Goal: Find specific page/section: Find specific page/section

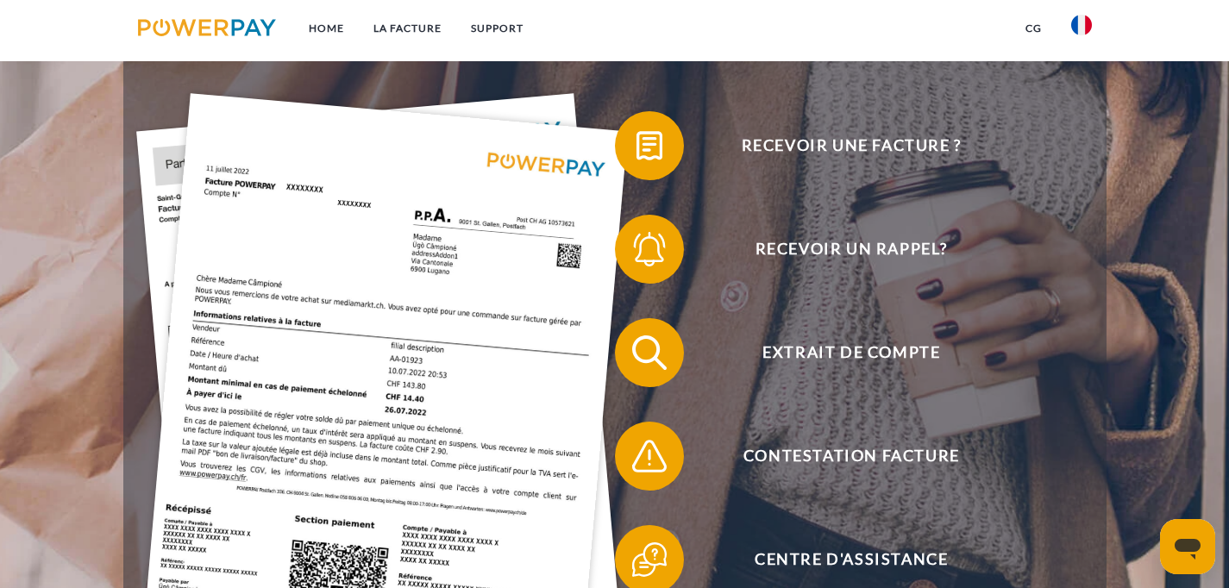
scroll to position [415, 0]
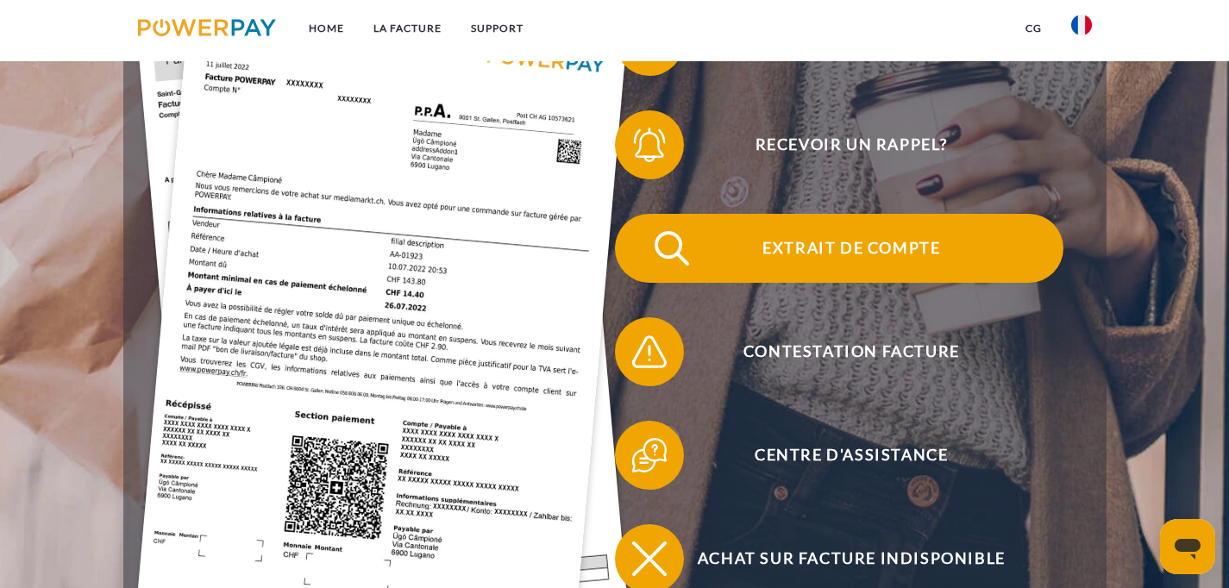
click at [874, 260] on span "Extrait de compte" at bounding box center [851, 248] width 422 height 69
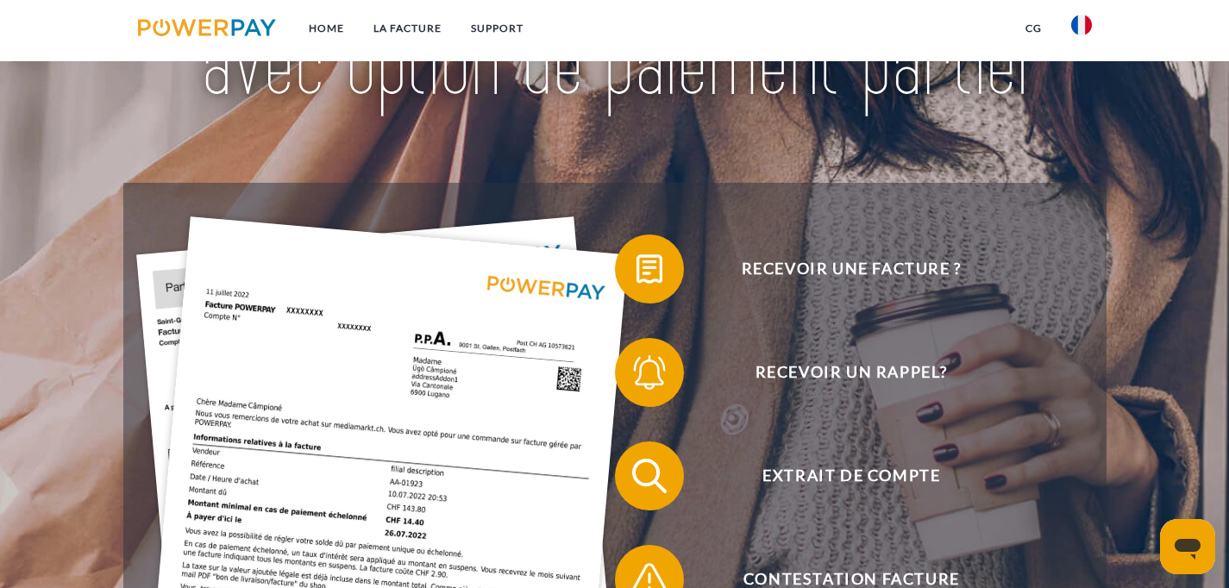
scroll to position [198, 0]
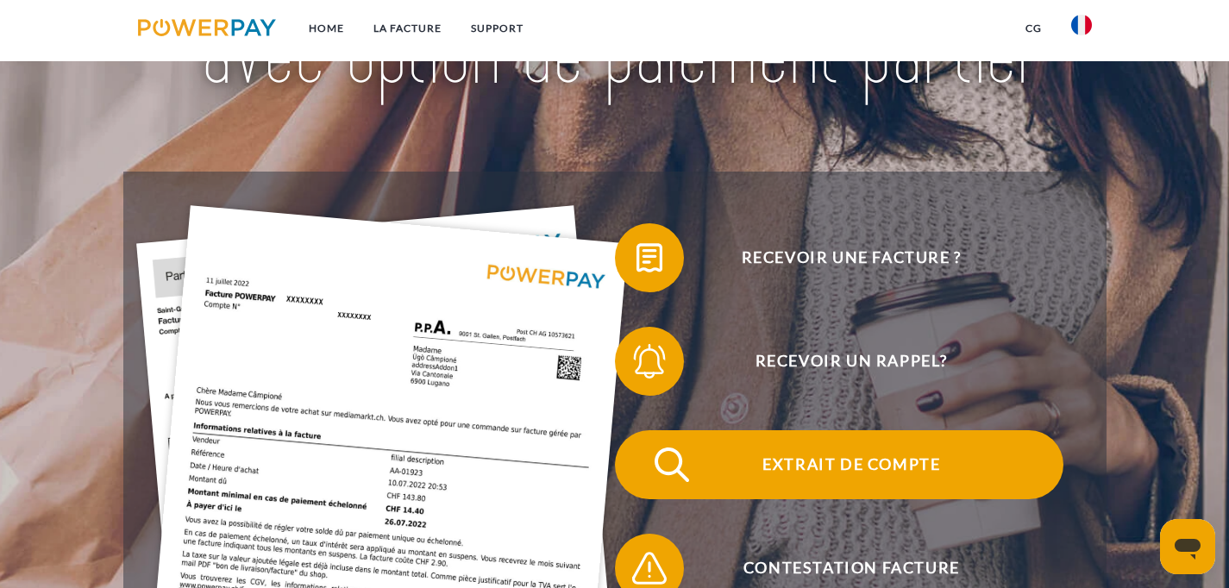
click at [870, 474] on span "Extrait de compte" at bounding box center [851, 464] width 422 height 69
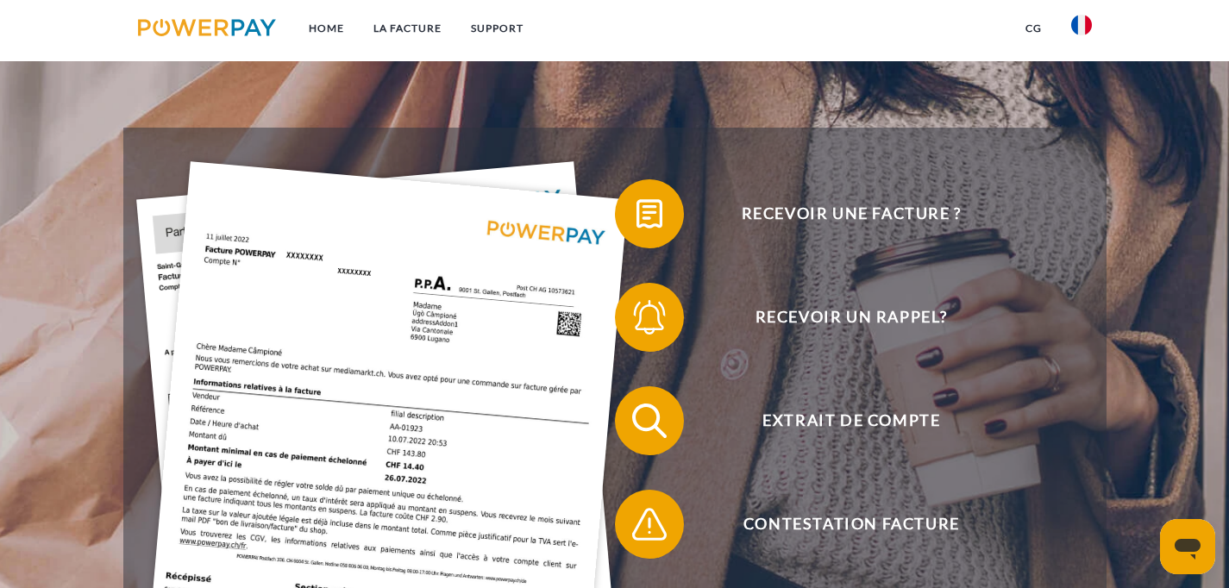
scroll to position [234, 0]
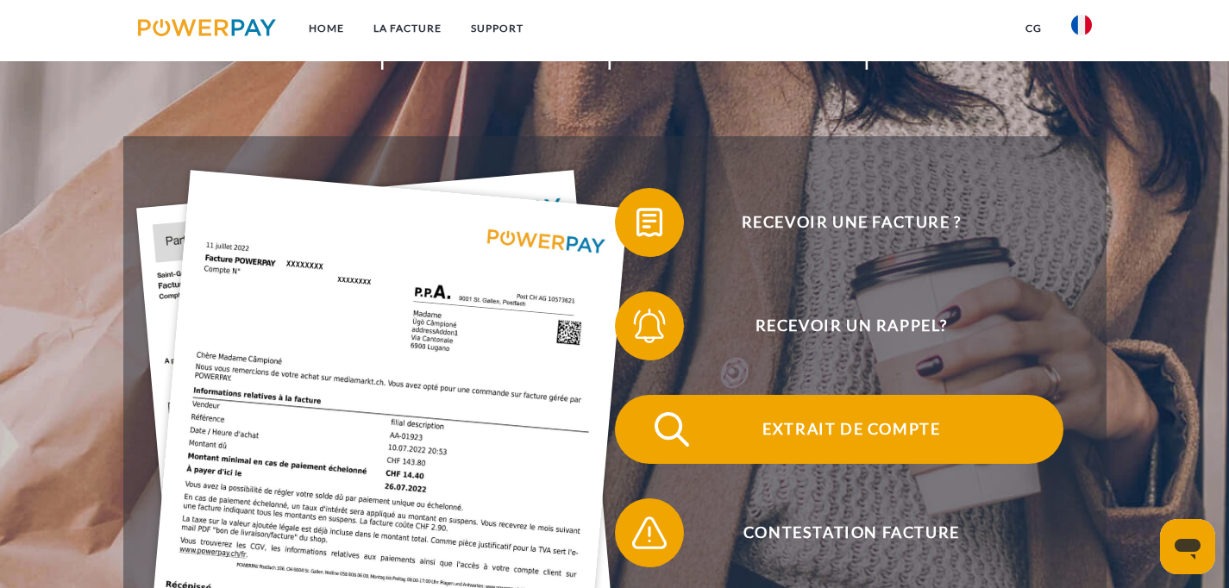
click at [898, 429] on span "Extrait de compte" at bounding box center [851, 429] width 422 height 69
click at [822, 431] on span "Extrait de compte" at bounding box center [851, 429] width 422 height 69
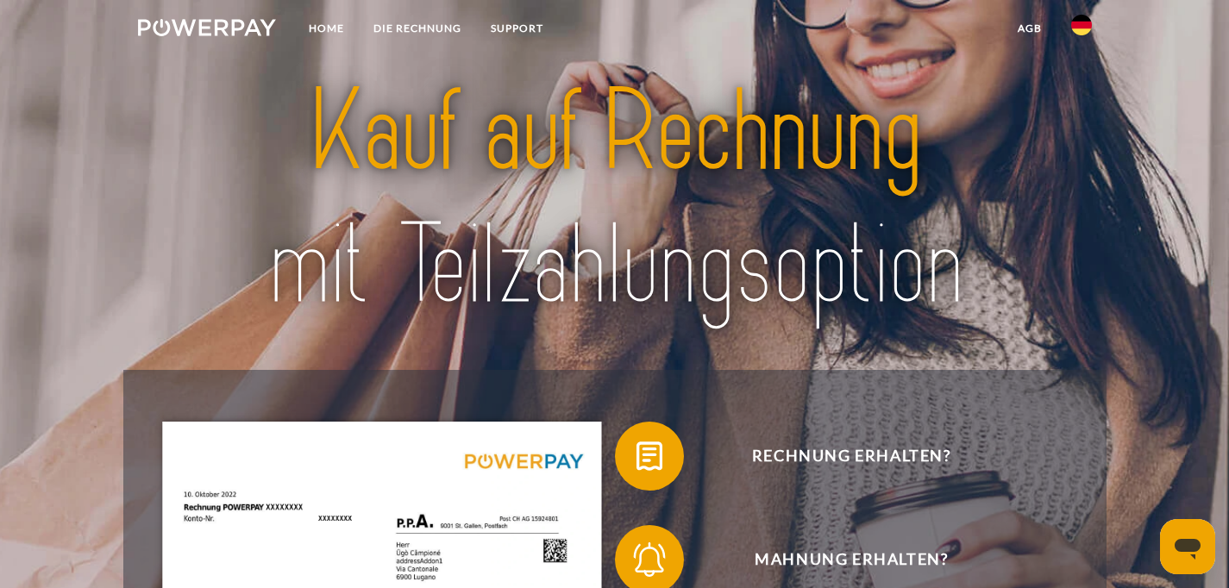
click at [1075, 26] on img at bounding box center [1081, 25] width 21 height 21
click at [1083, 74] on img at bounding box center [1081, 81] width 21 height 21
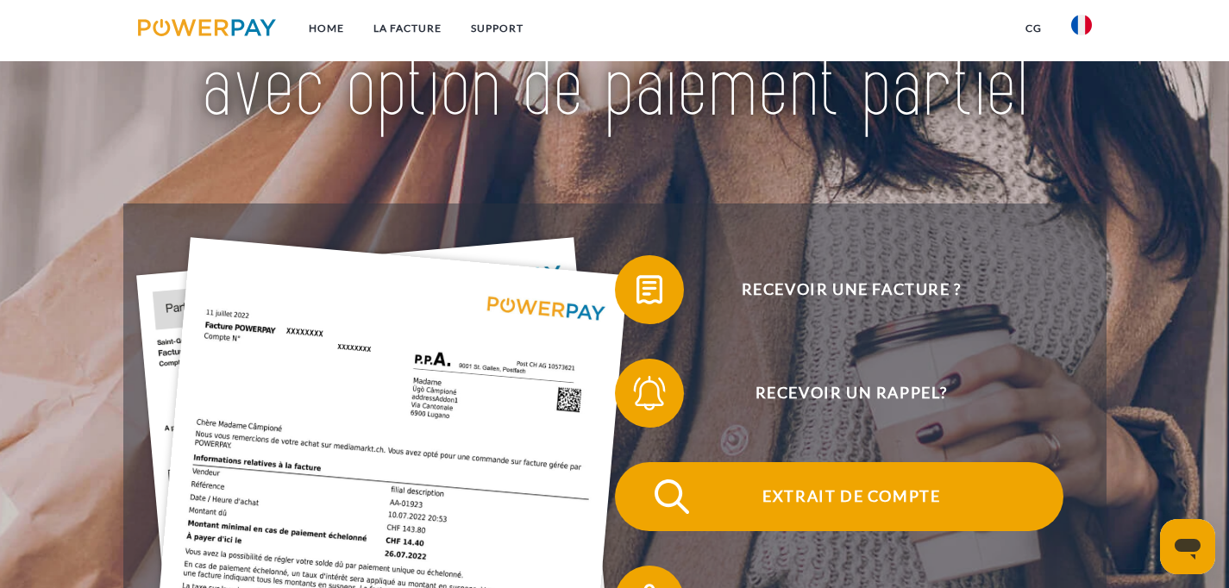
scroll to position [313, 0]
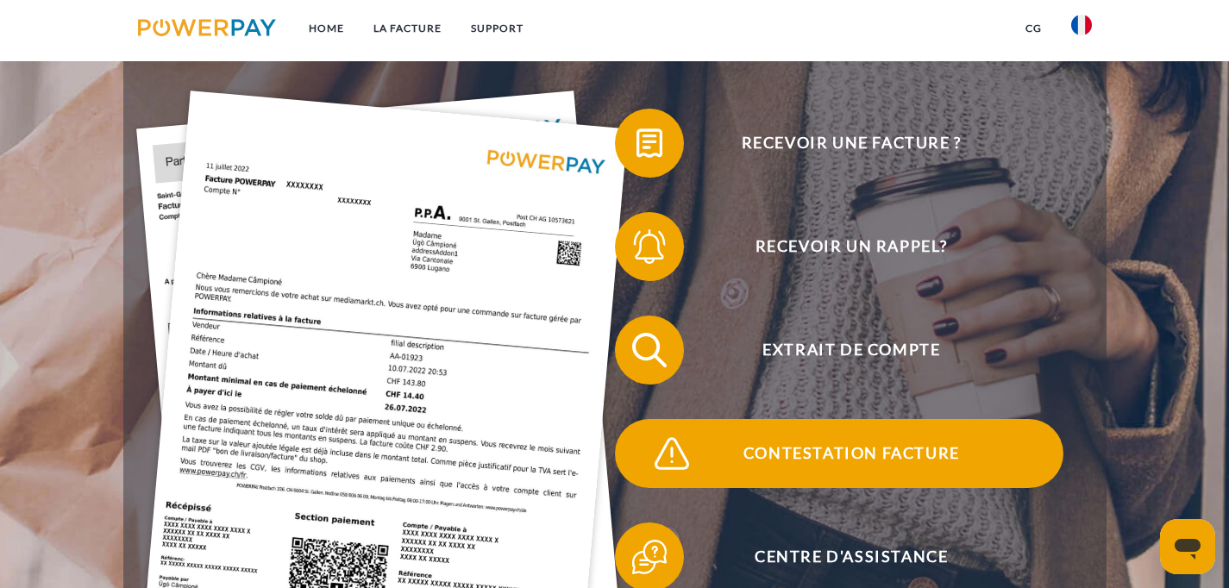
click at [879, 461] on span "Contestation Facture" at bounding box center [851, 453] width 422 height 69
